Goal: Task Accomplishment & Management: Manage account settings

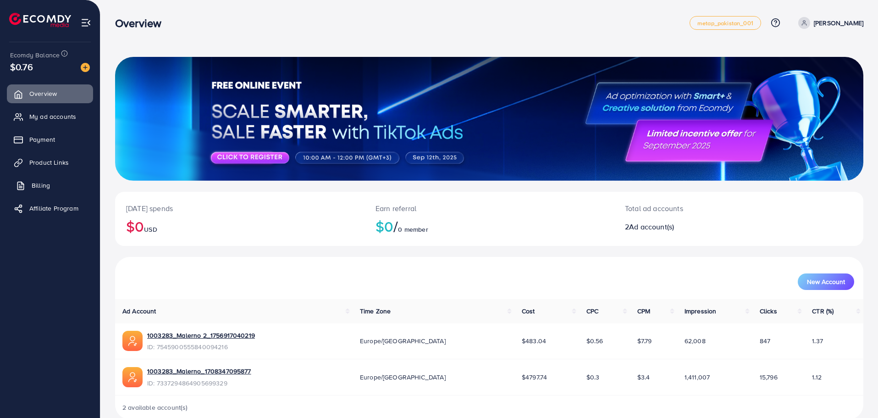
click at [39, 187] on span "Billing" at bounding box center [41, 185] width 18 height 9
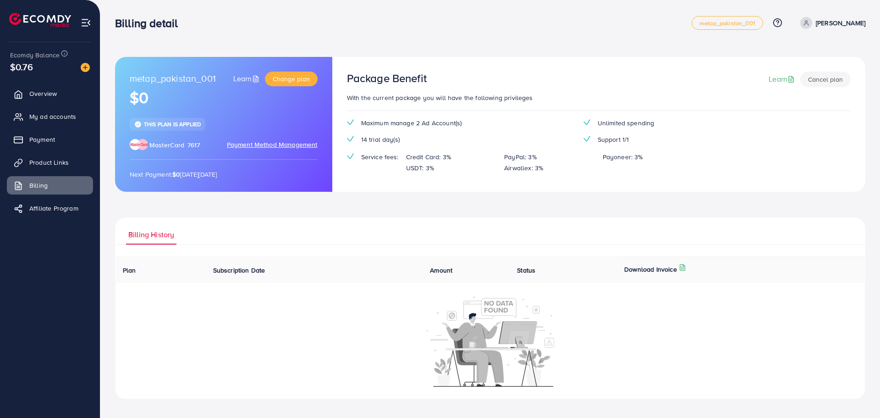
click at [149, 76] on span "metap_pakistan_001" at bounding box center [173, 79] width 86 height 15
drag, startPoint x: 302, startPoint y: 123, endPoint x: 219, endPoint y: 132, distance: 82.9
click at [298, 127] on div "metap_pakistan_001 Learn Change plan $0 This plan is applied MasterCard 7617 Pa…" at bounding box center [223, 124] width 217 height 135
click at [199, 131] on div "metap_pakistan_001 Learn Change plan $0 This plan is applied MasterCard 7617 Pa…" at bounding box center [223, 124] width 217 height 135
click at [193, 126] on span "This plan is applied" at bounding box center [172, 124] width 57 height 8
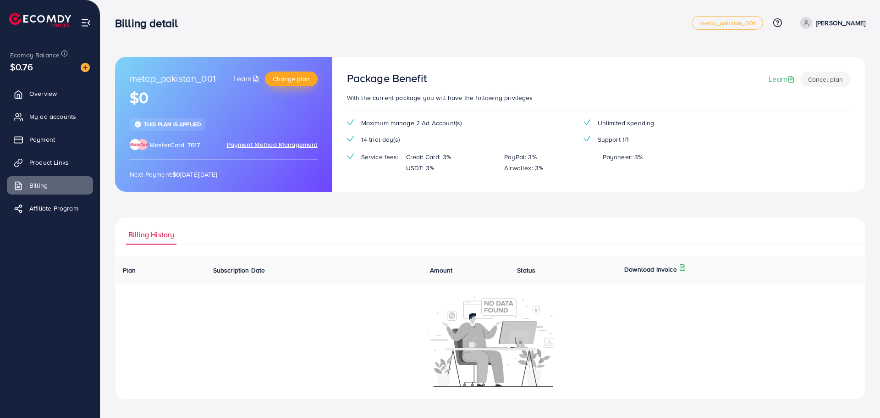
click at [306, 75] on span "Change plan" at bounding box center [291, 78] width 37 height 9
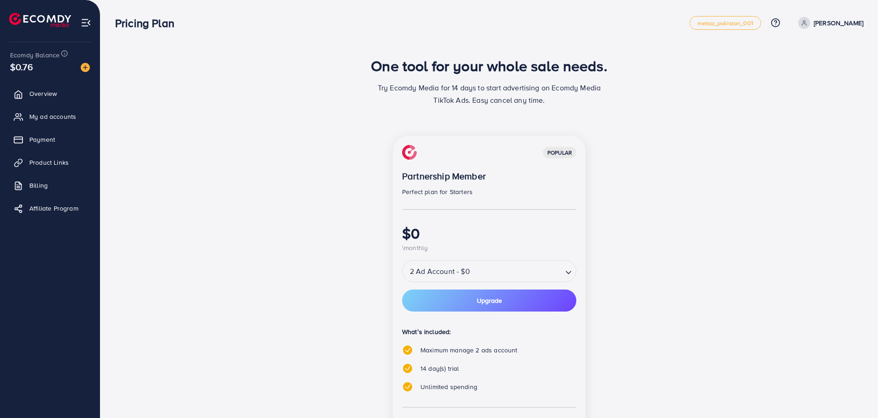
click at [441, 269] on div "2 Ad Account - $0" at bounding box center [482, 271] width 160 height 17
click at [439, 304] on div "popular Partnership Member Perfect plan for Starters $0 \monthly 2 Ad Account -…" at bounding box center [489, 320] width 193 height 369
click at [467, 305] on button "Upgrade" at bounding box center [489, 300] width 174 height 22
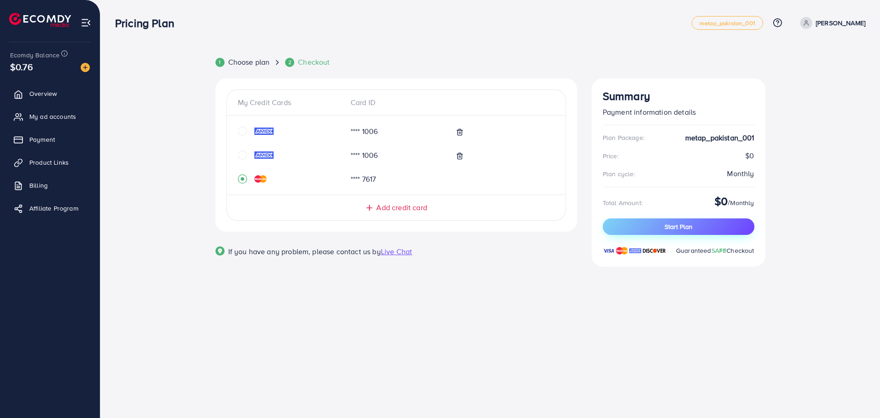
click at [653, 229] on button "Start Plan" at bounding box center [679, 226] width 152 height 17
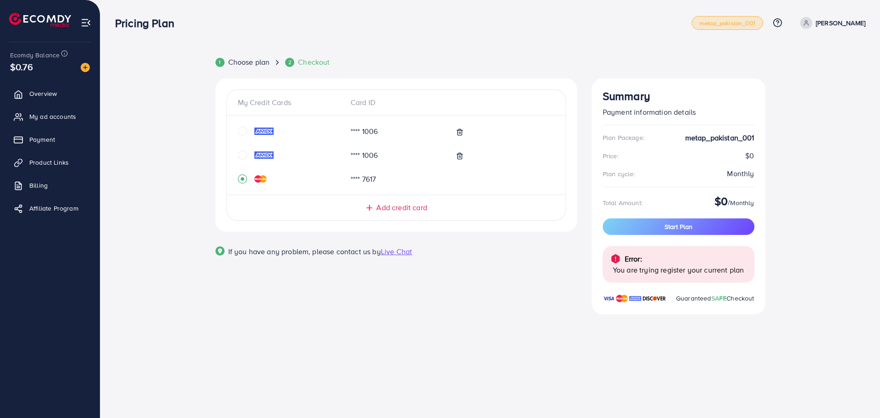
click at [734, 26] on span "metap_pakistan_001" at bounding box center [727, 23] width 56 height 6
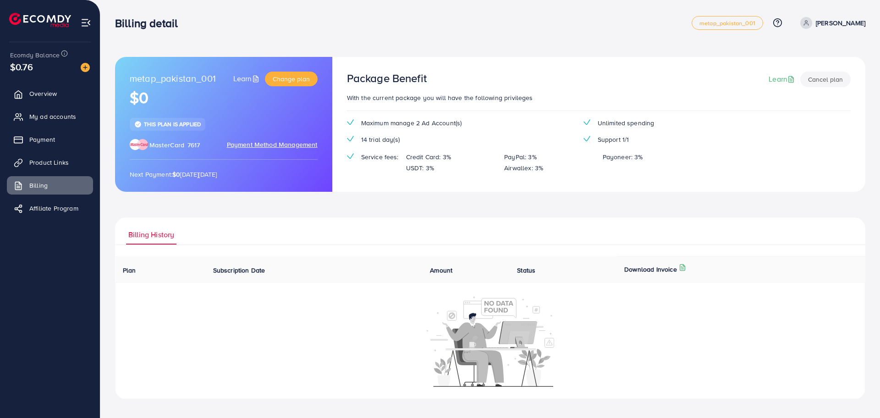
drag, startPoint x: 837, startPoint y: 79, endPoint x: 677, endPoint y: 197, distance: 198.0
click at [677, 197] on div "metap_pakistan_001 Learn Change plan $0 This plan is applied MasterCard 7617 Pa…" at bounding box center [490, 228] width 750 height 342
click at [816, 78] on button "Cancel plan" at bounding box center [825, 80] width 50 height 16
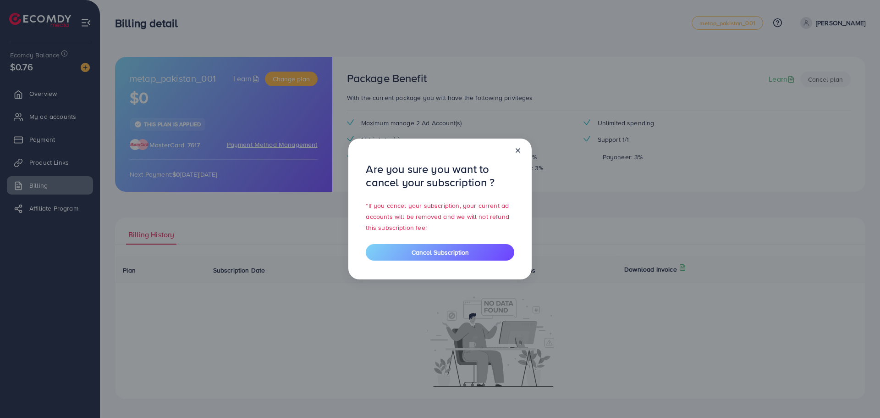
click at [515, 147] on icon at bounding box center [517, 150] width 7 height 7
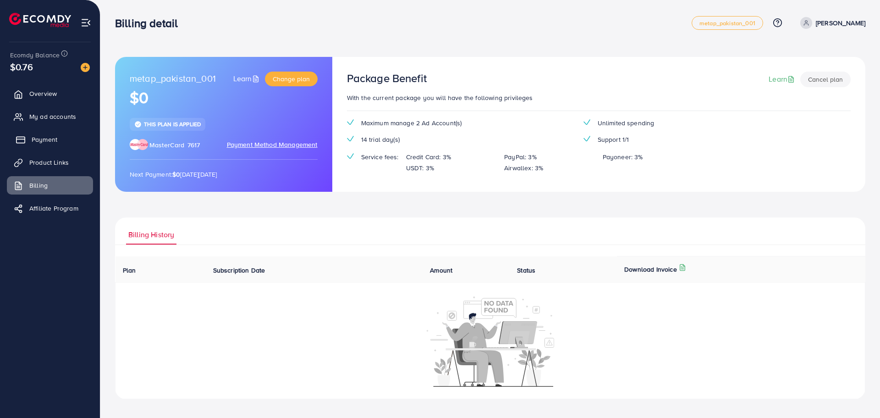
click at [62, 139] on link "Payment" at bounding box center [50, 139] width 86 height 18
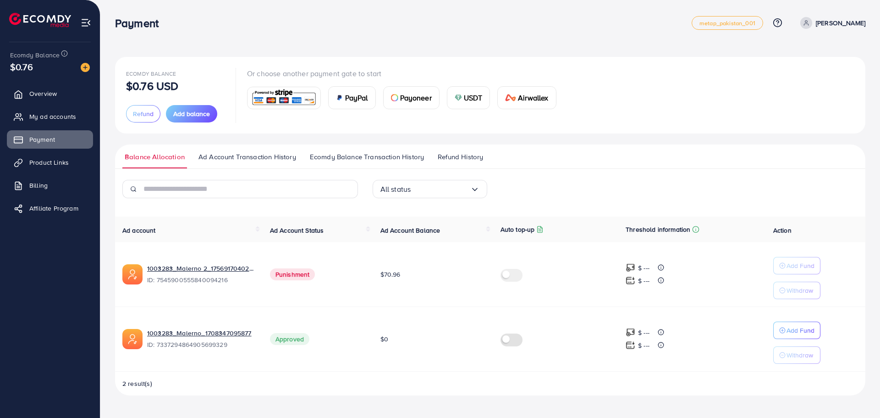
click at [457, 156] on span "Refund History" at bounding box center [460, 157] width 45 height 10
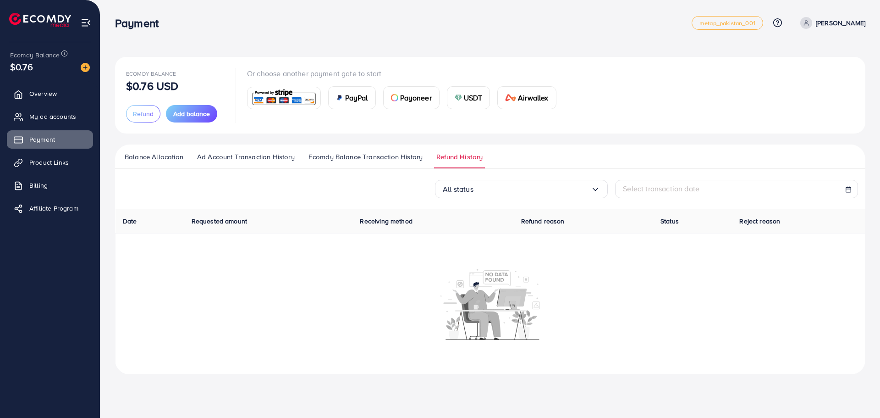
click at [150, 154] on span "Balance Allocation" at bounding box center [154, 157] width 59 height 10
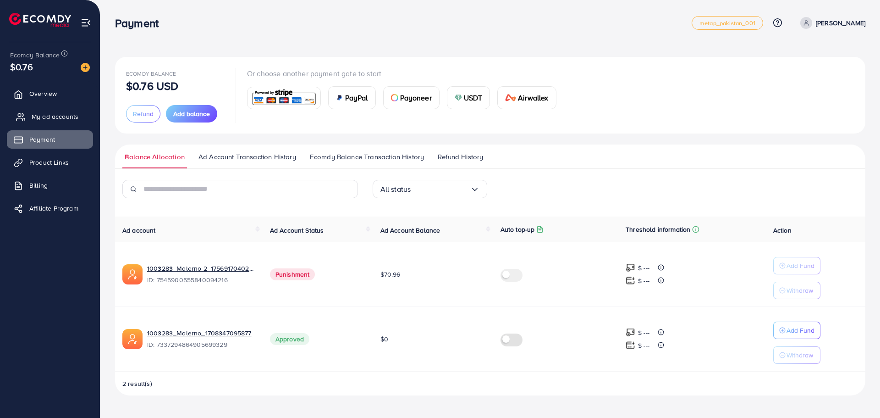
click at [32, 117] on span "My ad accounts" at bounding box center [55, 116] width 47 height 9
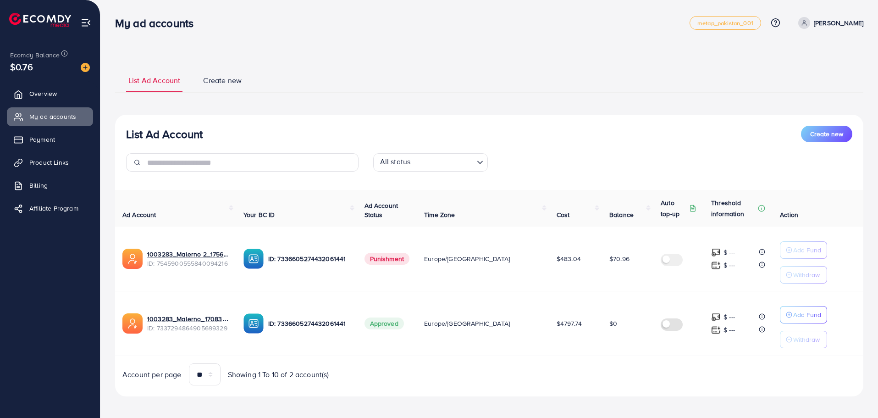
click at [848, 79] on ul "List Ad Account Create new" at bounding box center [489, 80] width 748 height 25
